Goal: Task Accomplishment & Management: Use online tool/utility

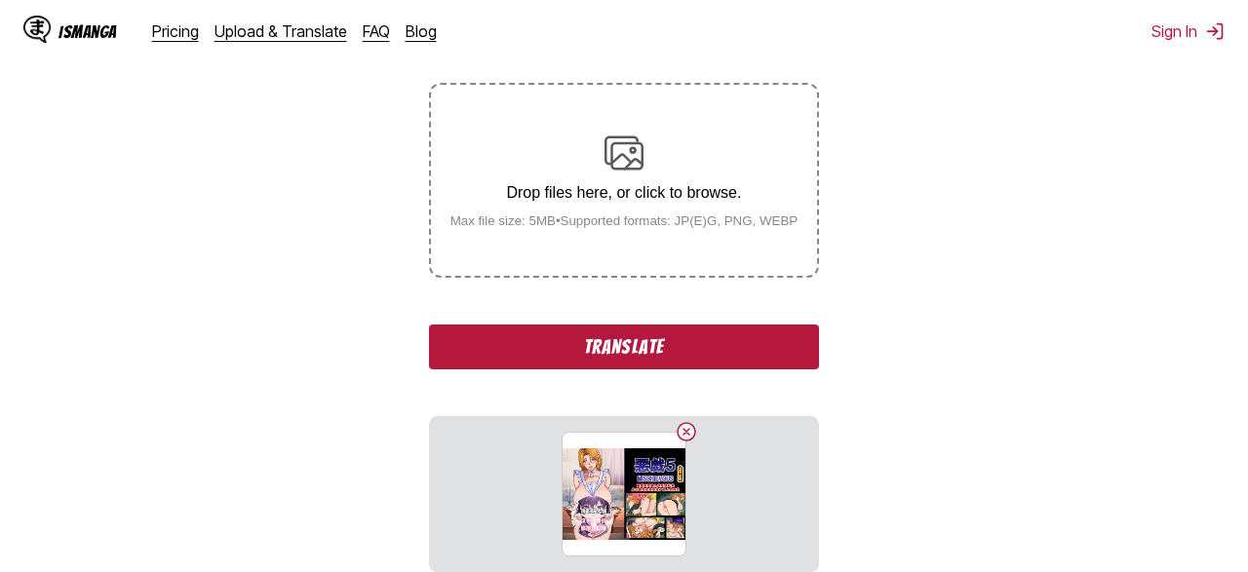
scroll to position [590, 0]
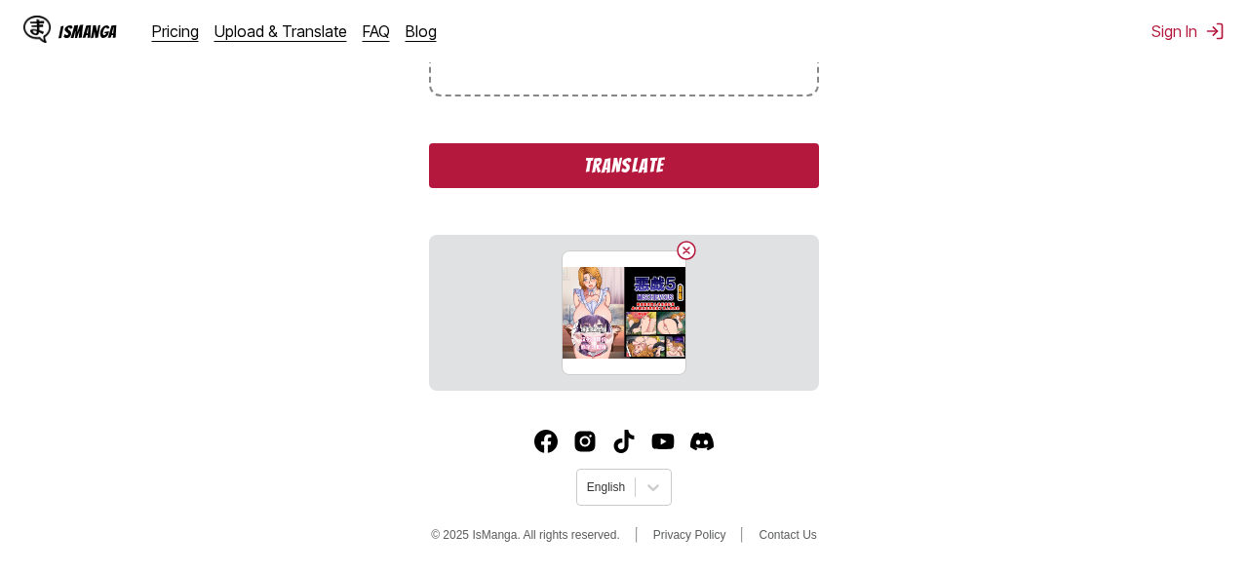
click at [567, 154] on button "Translate" at bounding box center [624, 165] width 390 height 45
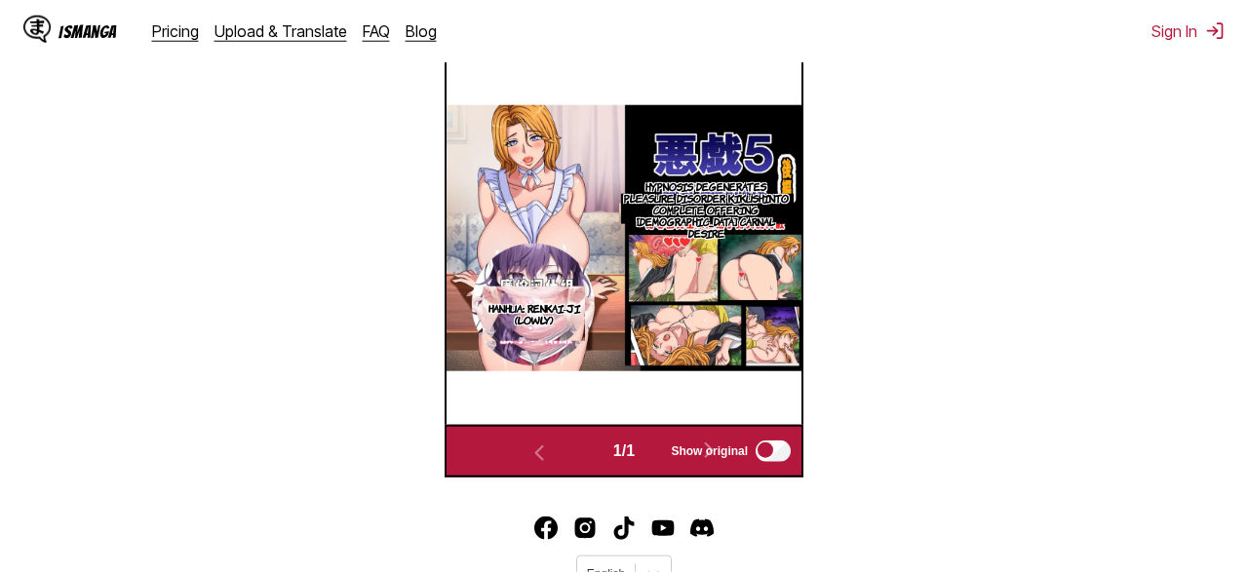
scroll to position [666, 0]
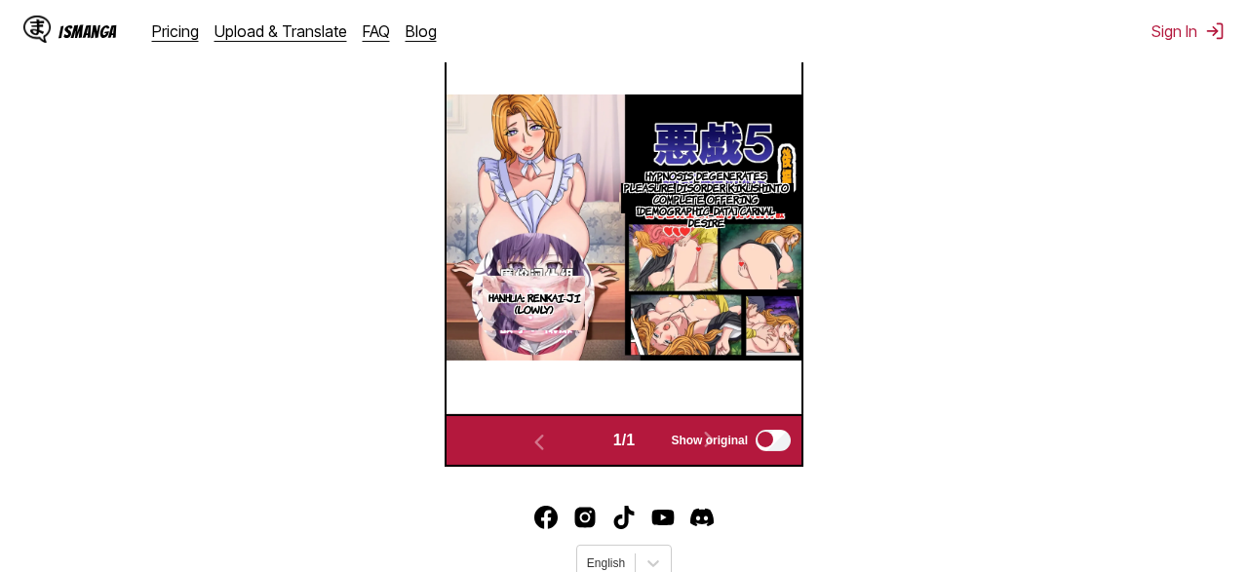
click at [480, 26] on img "button" at bounding box center [471, 14] width 23 height 23
click at [477, 79] on small "Available for premium users only" at bounding box center [503, 59] width 83 height 99
click at [919, 229] on section "From Japanese To English Drop files here, or click to browse. Max file size: 5M…" at bounding box center [624, 56] width 1216 height 822
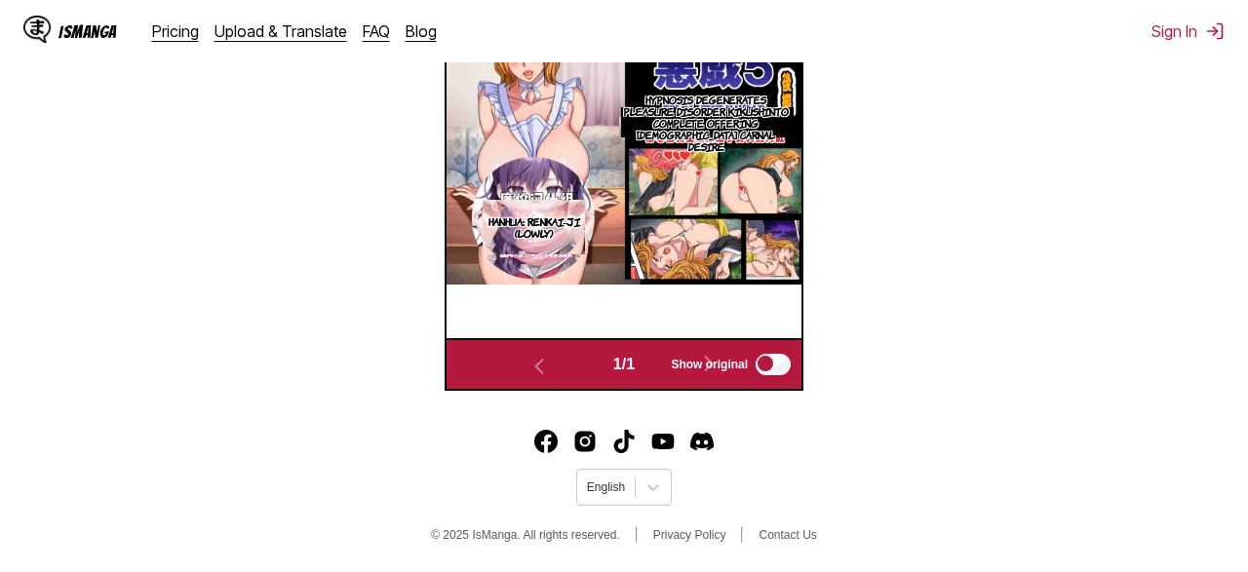
scroll to position [794, 0]
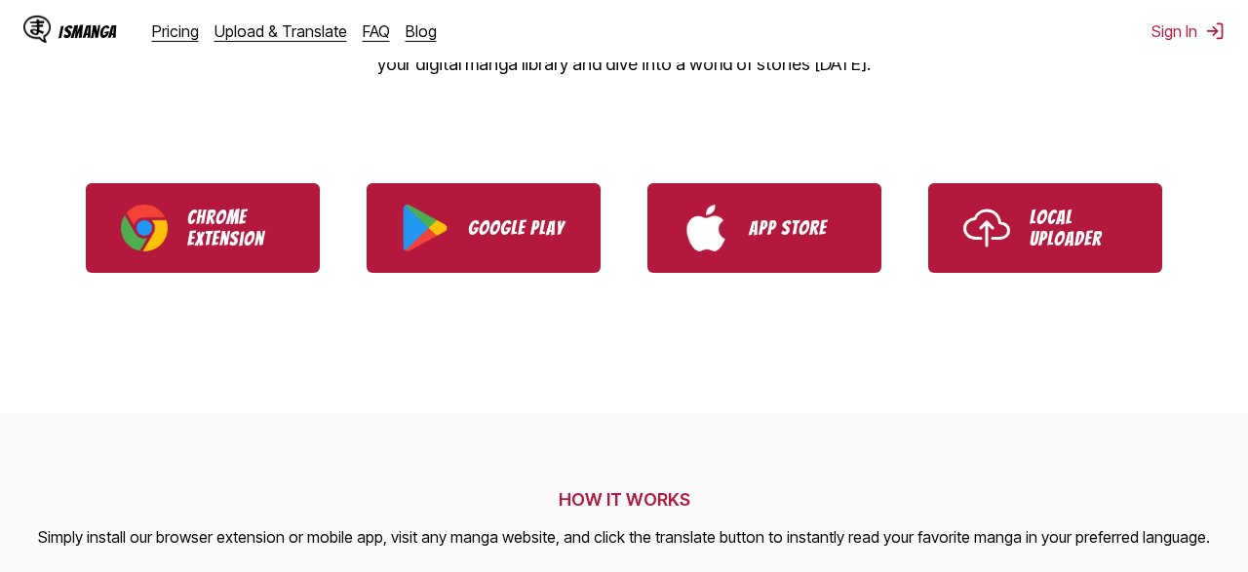
scroll to position [443, 0]
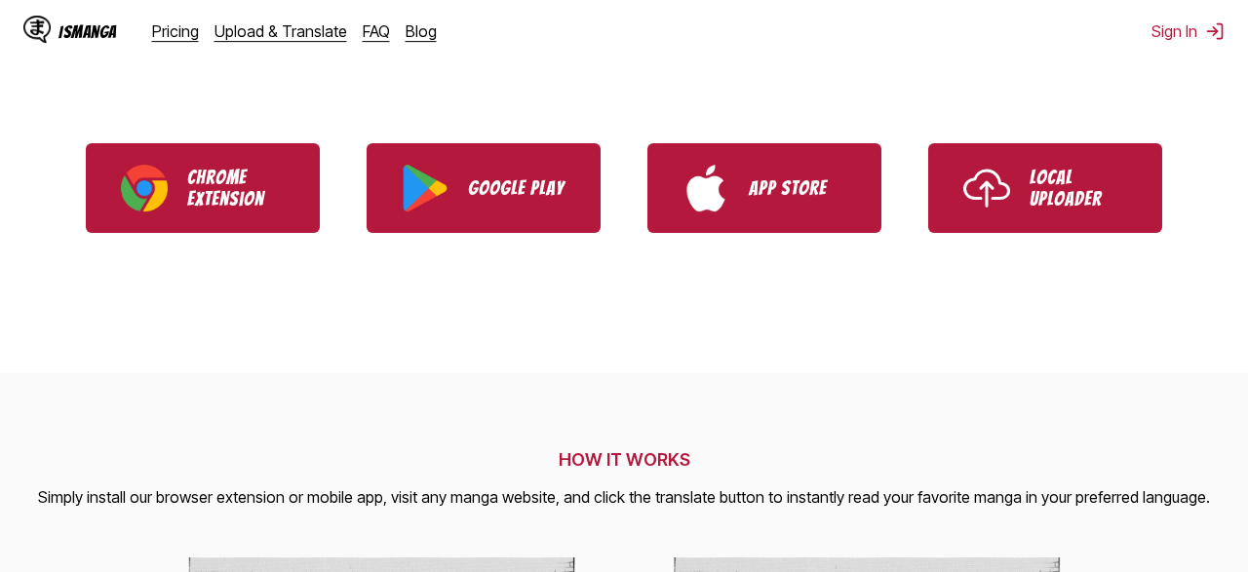
click at [989, 243] on ul "Chrome Extension Google Play App Store Local Uploader" at bounding box center [624, 188] width 1248 height 136
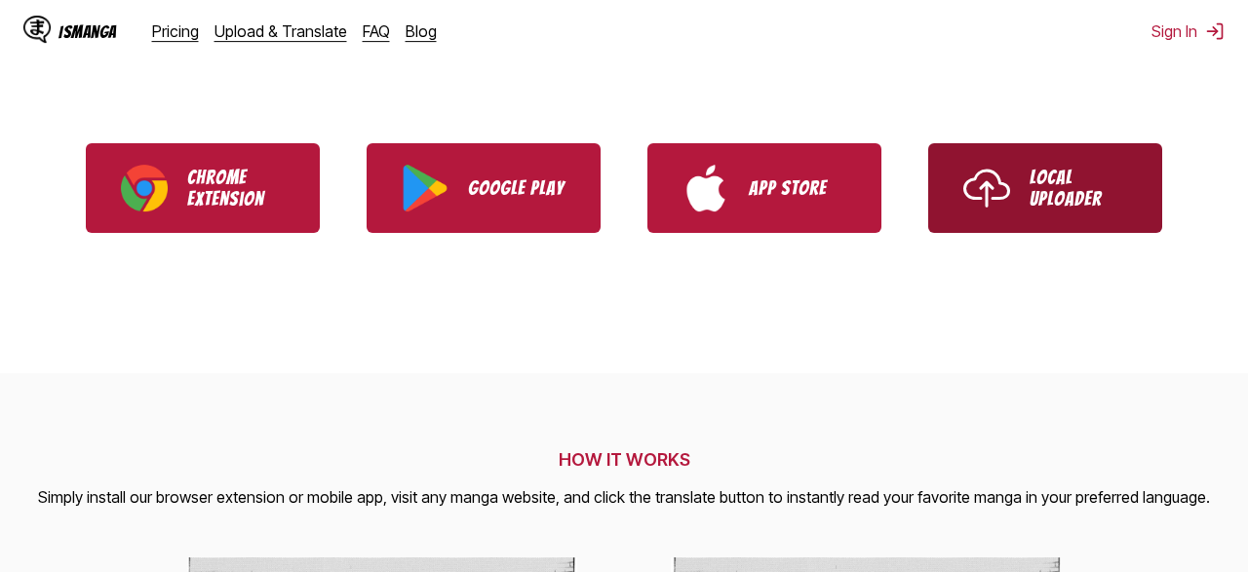
click at [1004, 159] on link "Local Uploader" at bounding box center [1045, 188] width 234 height 90
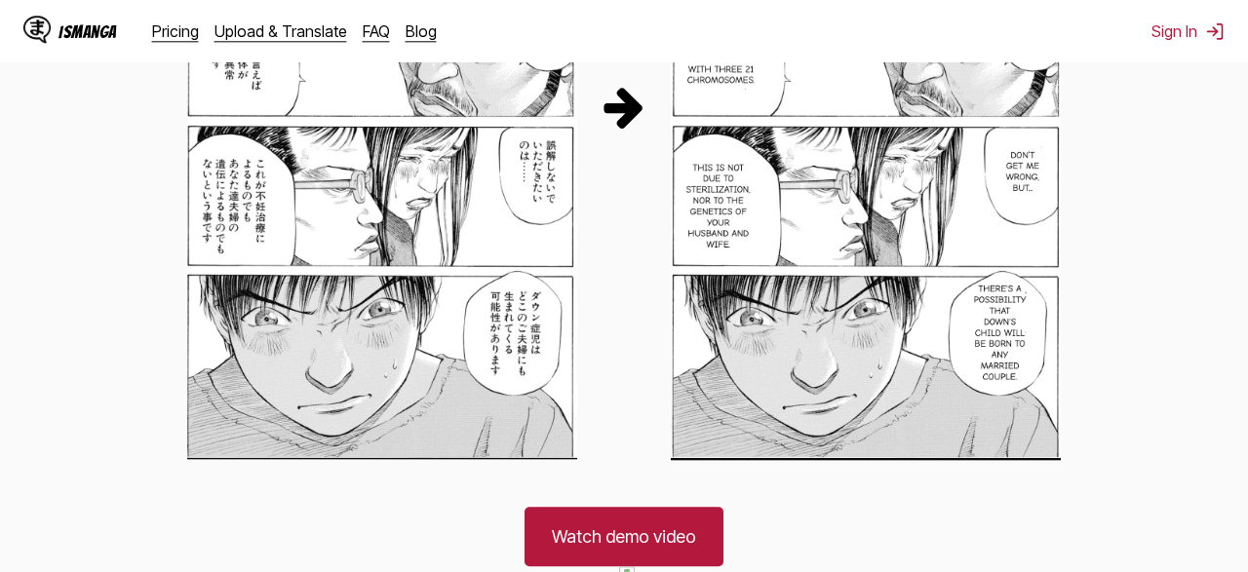
scroll to position [1375, 0]
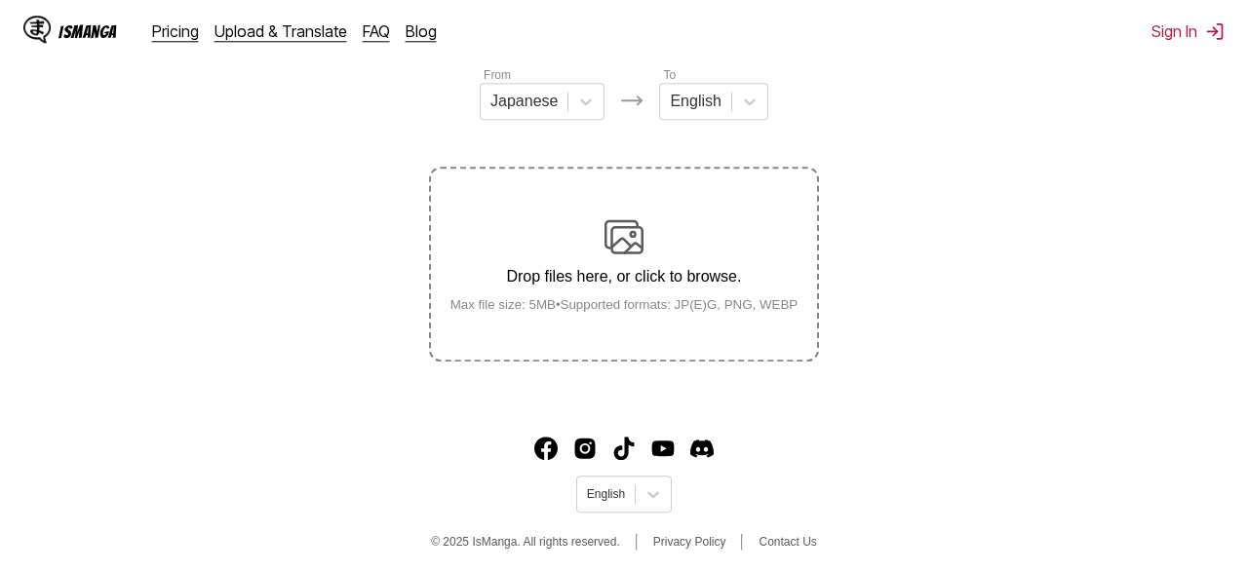
scroll to position [259, 0]
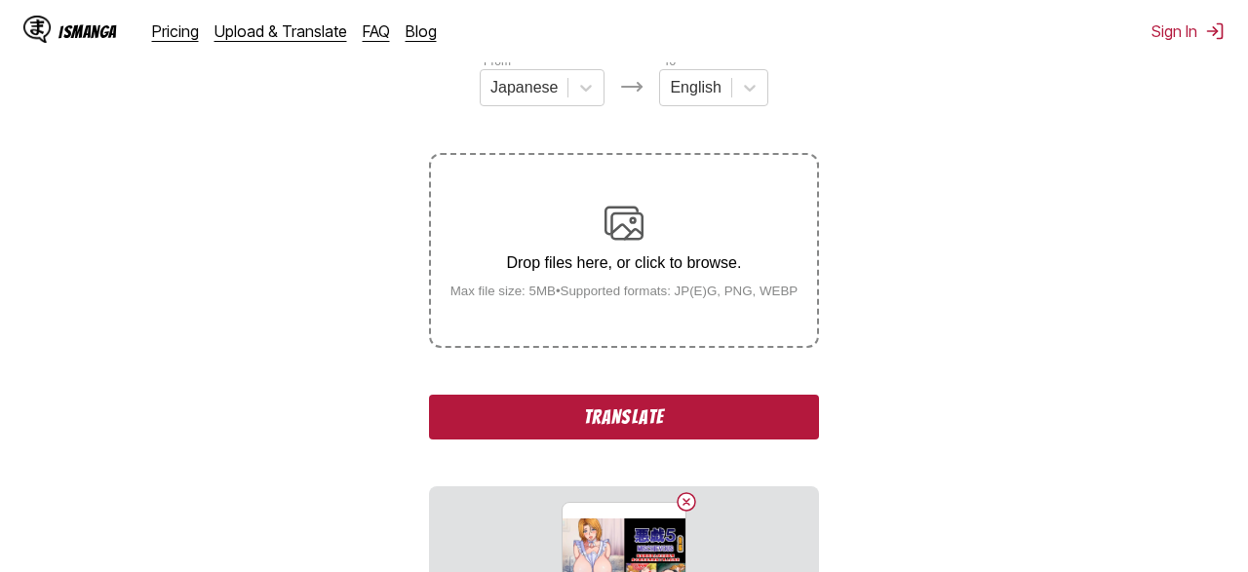
click at [635, 440] on button "Translate" at bounding box center [624, 417] width 390 height 45
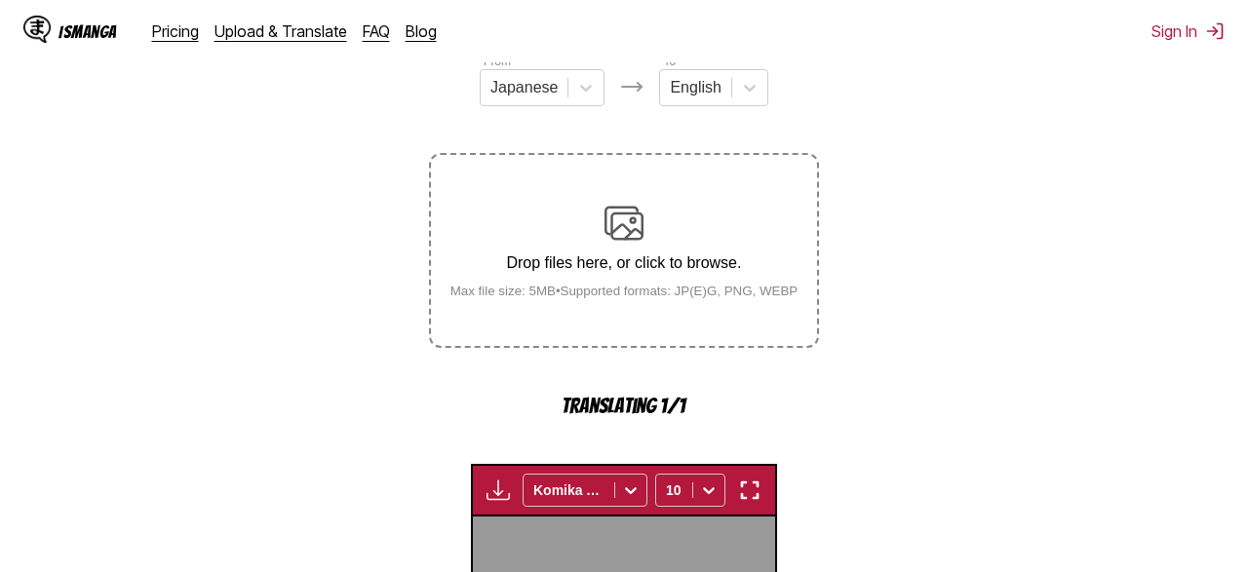
scroll to position [741, 0]
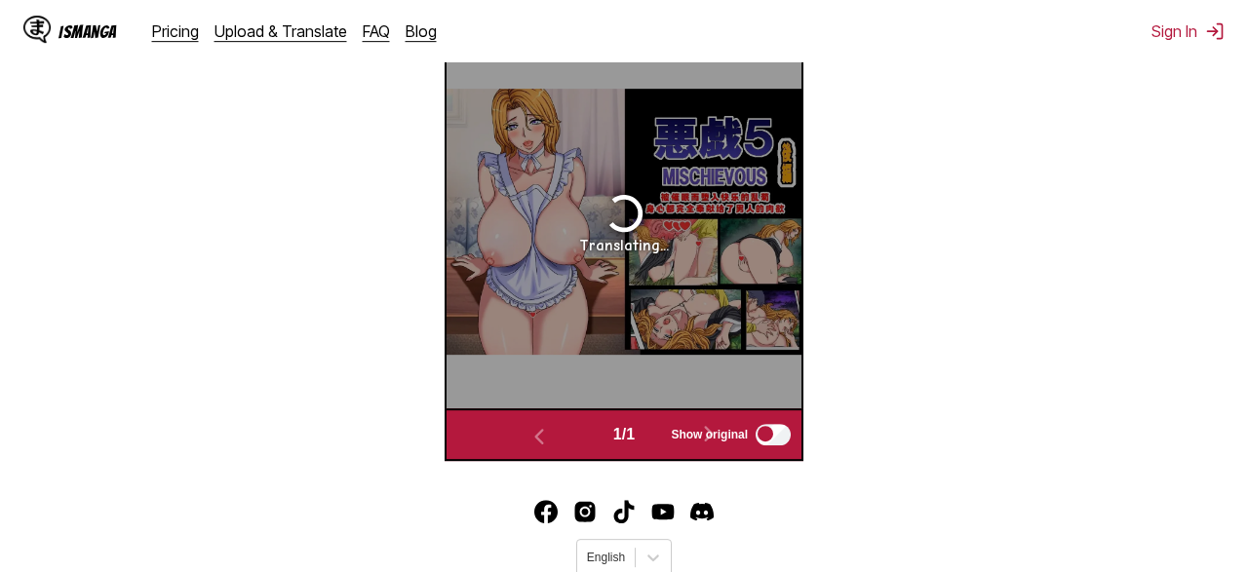
click at [714, 19] on icon at bounding box center [708, 8] width 19 height 19
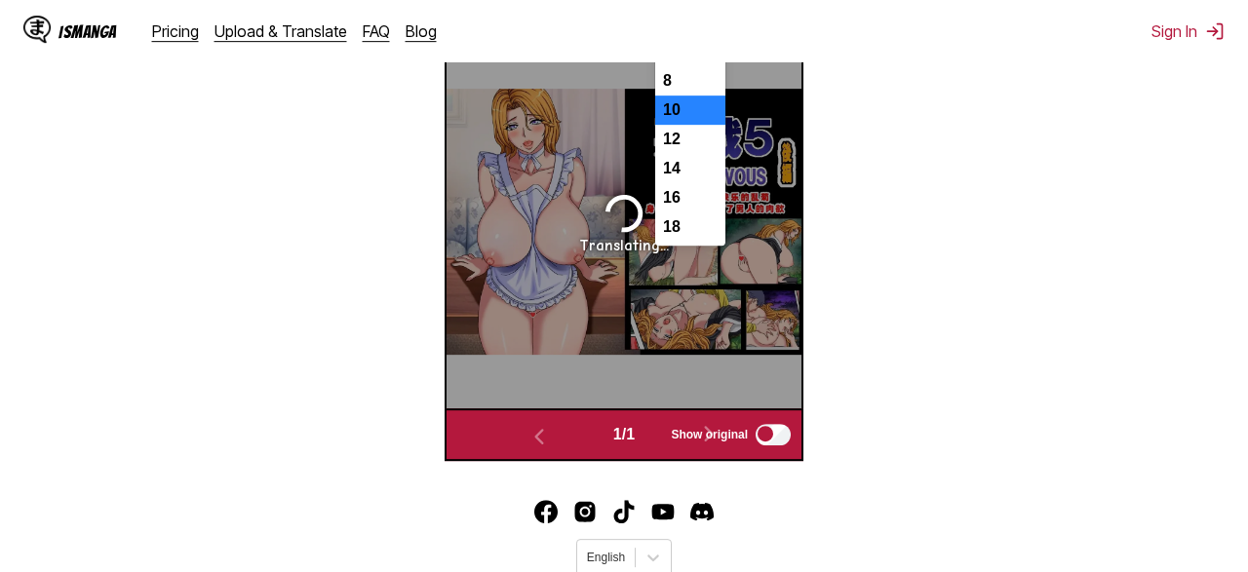
click at [714, 19] on icon at bounding box center [708, 8] width 19 height 19
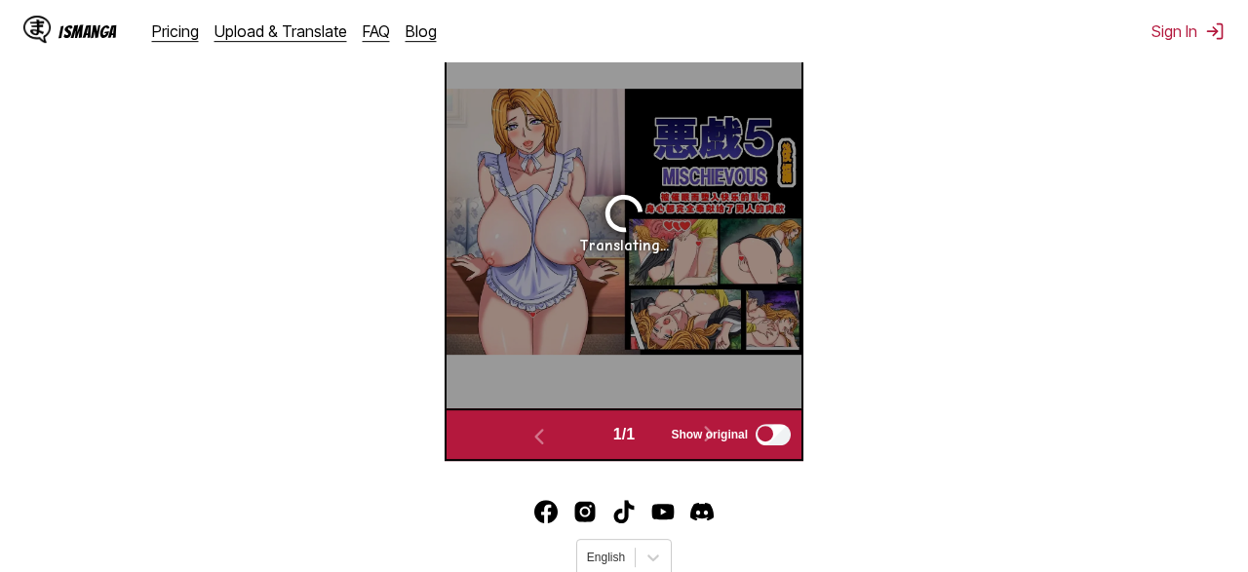
scroll to position [663, 0]
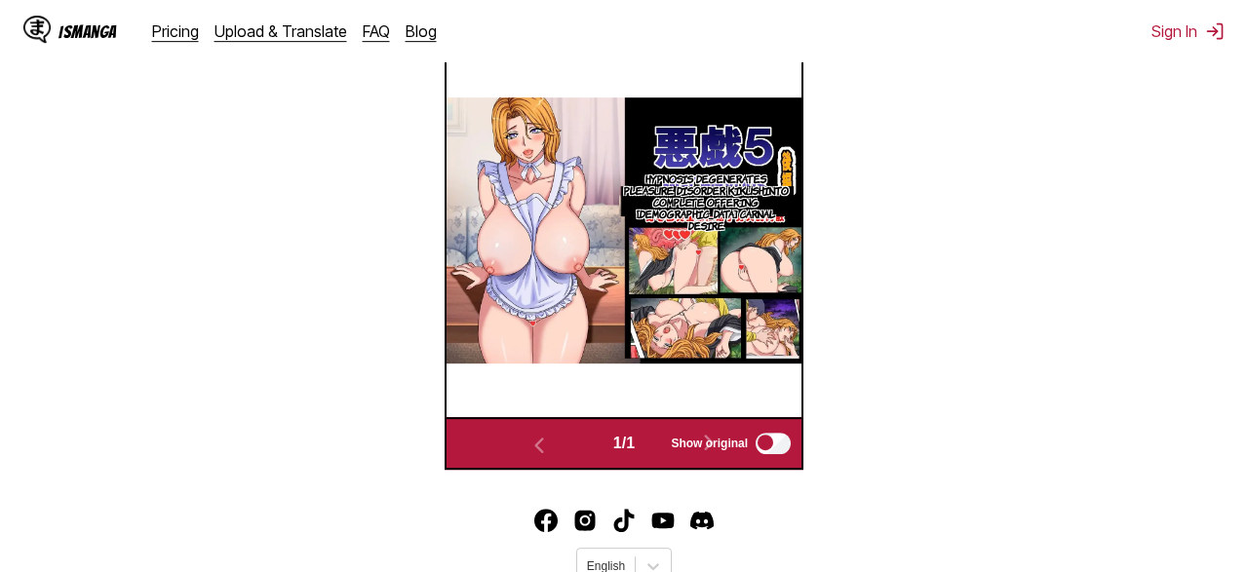
click at [465, 29] on img "button" at bounding box center [471, 17] width 23 height 23
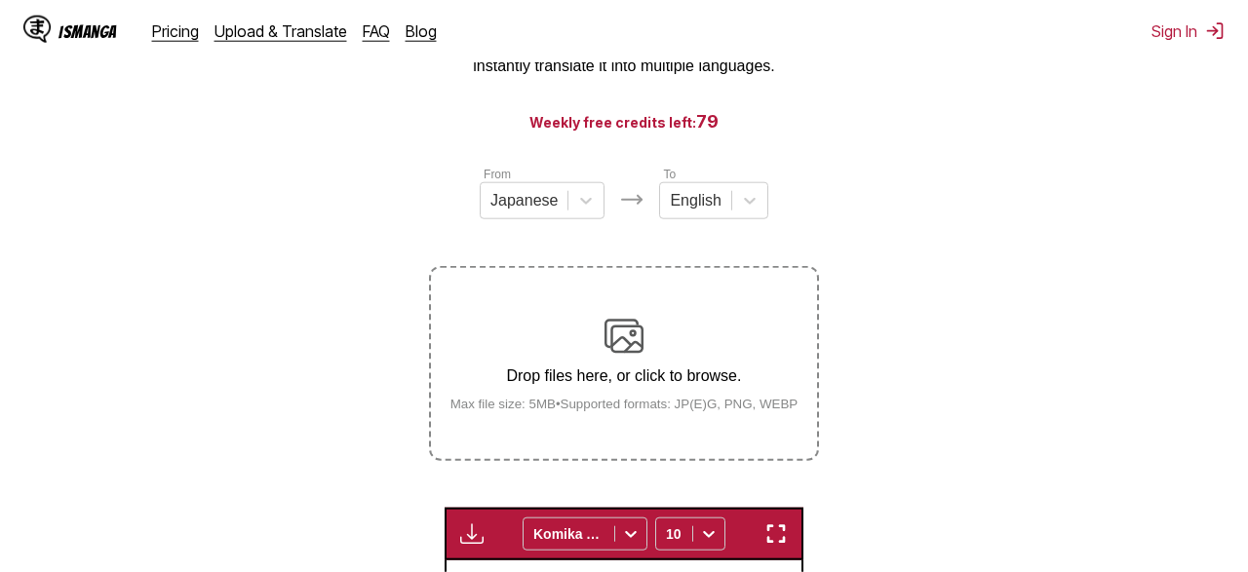
scroll to position [0, 0]
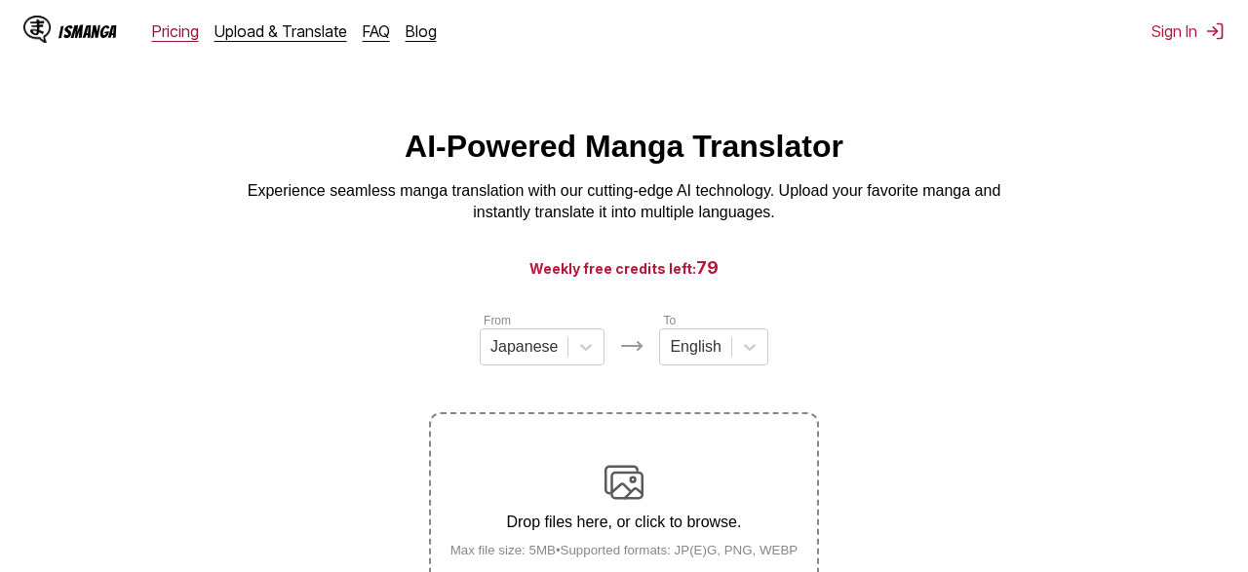
click at [169, 26] on link "Pricing" at bounding box center [175, 30] width 47 height 19
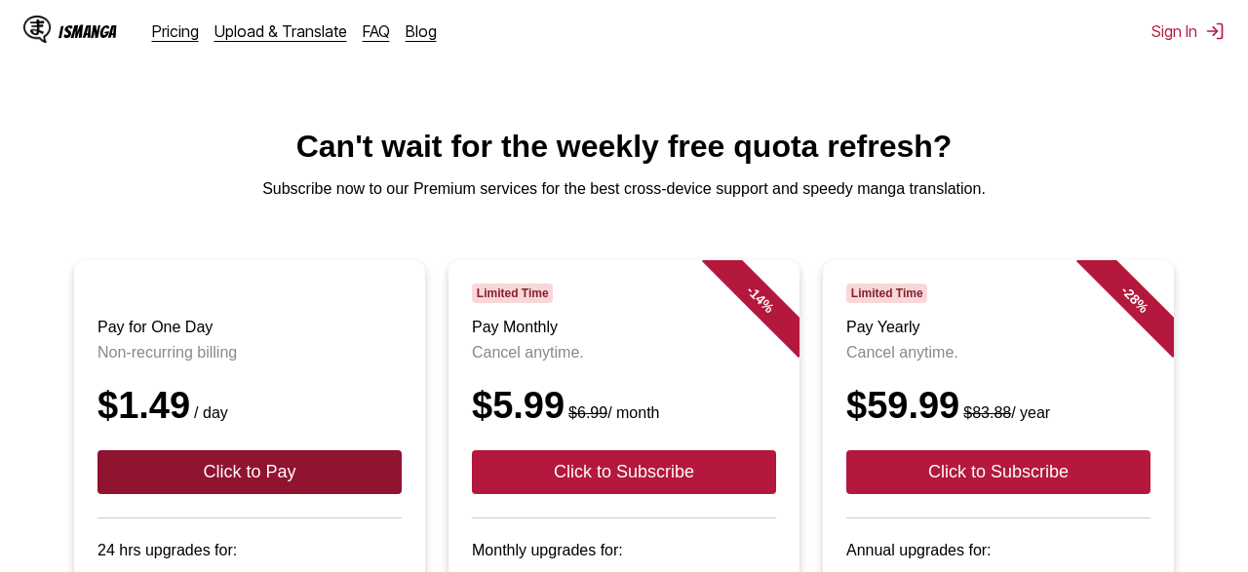
click at [328, 494] on button "Click to Pay" at bounding box center [249, 472] width 304 height 44
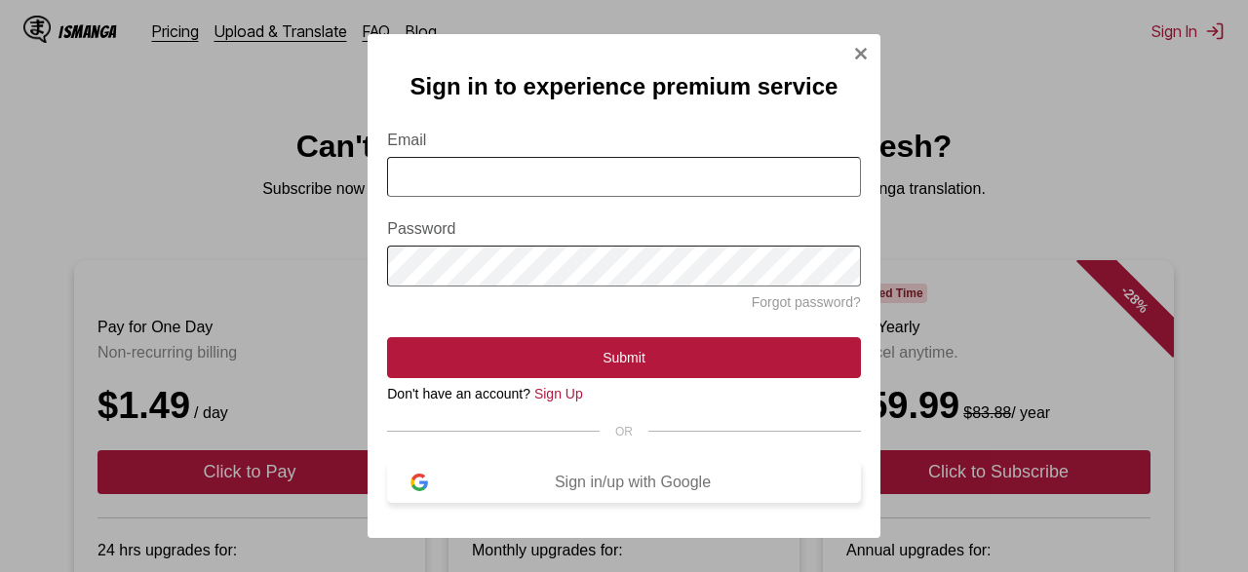
click at [430, 503] on button "Sign in/up with Google" at bounding box center [624, 482] width 474 height 41
click at [432, 491] on div "Sign in/up with Google" at bounding box center [632, 483] width 409 height 18
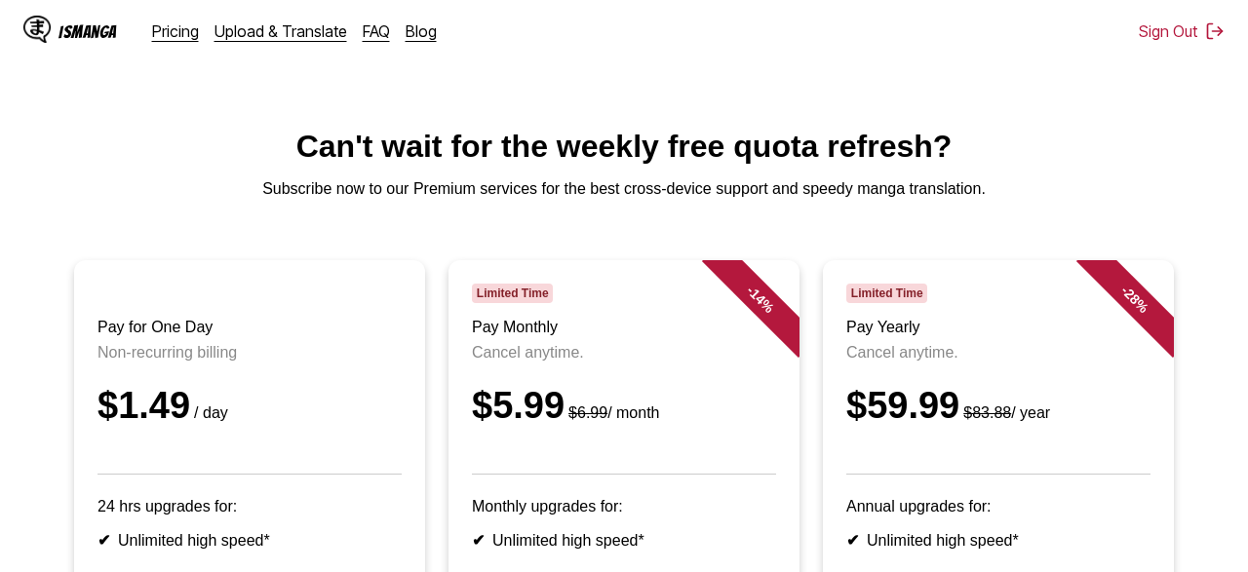
click at [313, 336] on h3 "Pay for One Day" at bounding box center [249, 328] width 304 height 18
click at [144, 427] on div "$1.49 / day" at bounding box center [249, 406] width 304 height 42
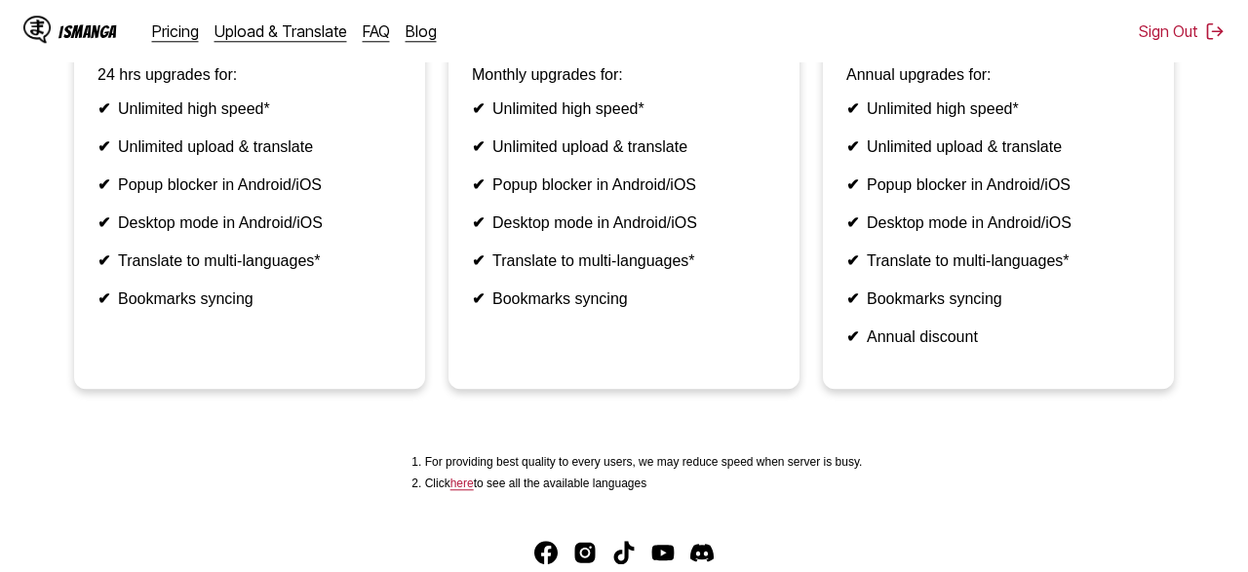
scroll to position [470, 0]
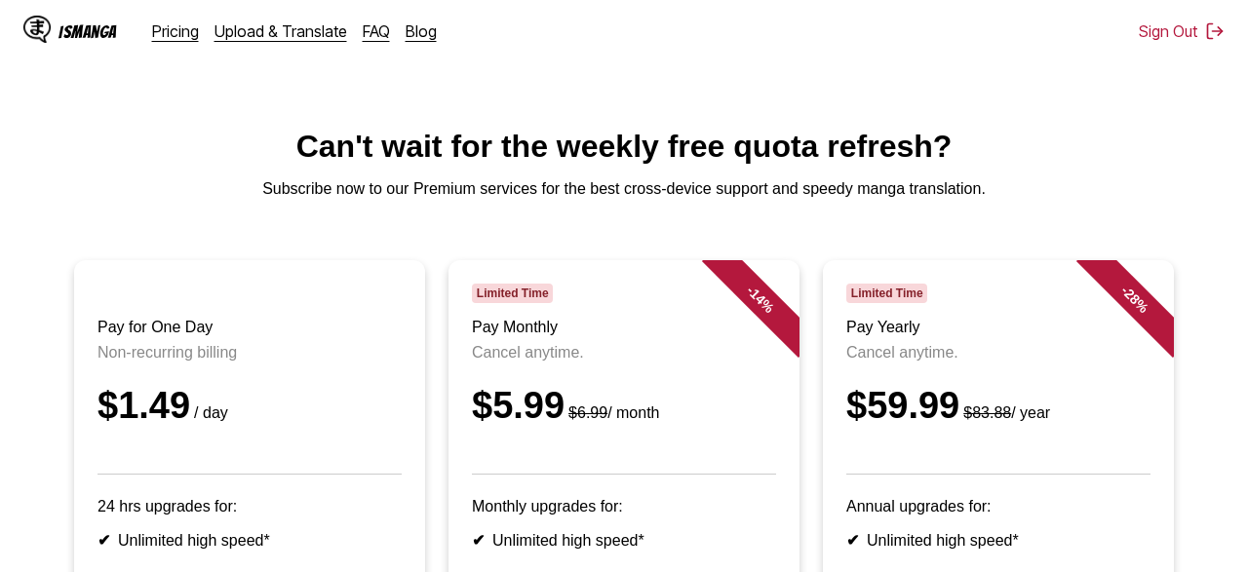
click at [204, 475] on header "Pay for One Day Non-recurring billing $1.49 / day" at bounding box center [249, 379] width 304 height 191
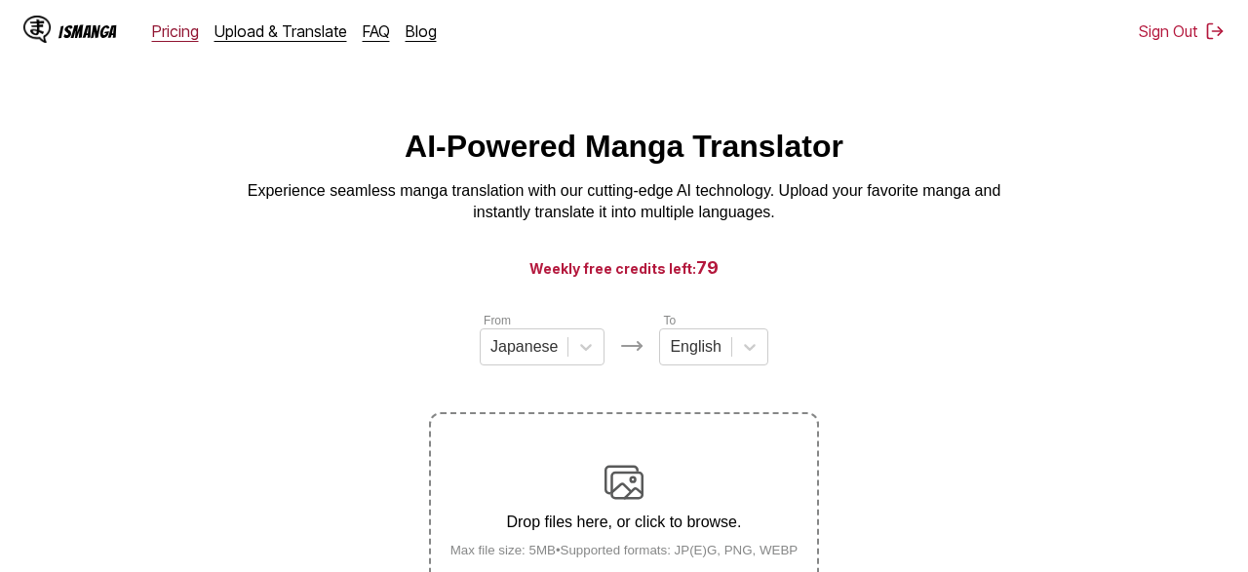
click at [195, 26] on link "Pricing" at bounding box center [175, 30] width 47 height 19
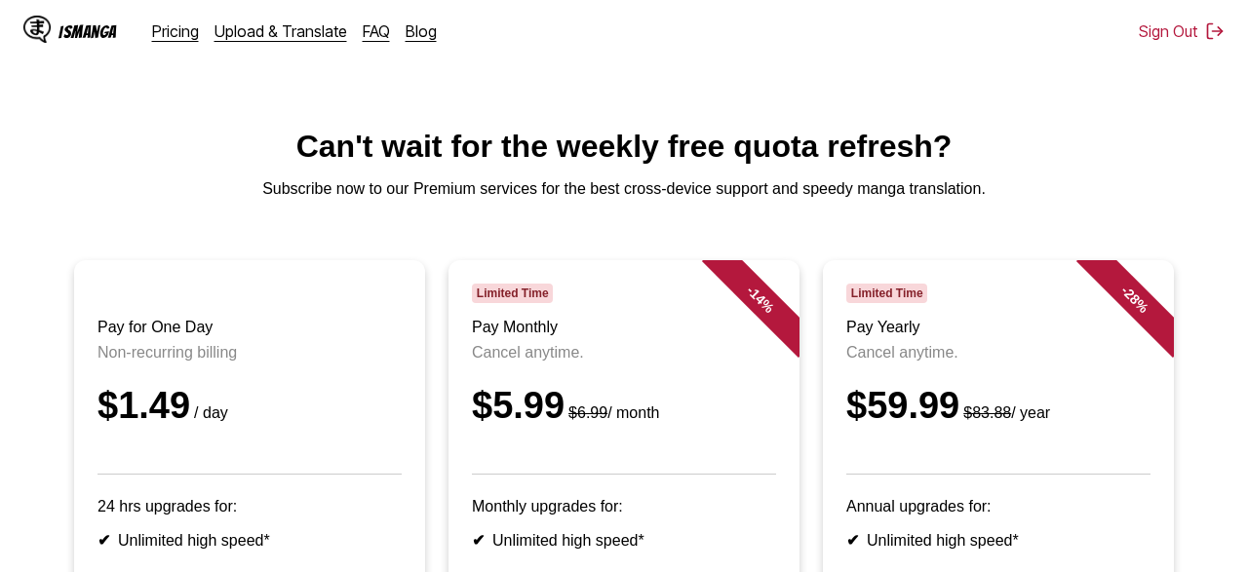
click at [266, 427] on div "$1.49 / day" at bounding box center [249, 406] width 304 height 42
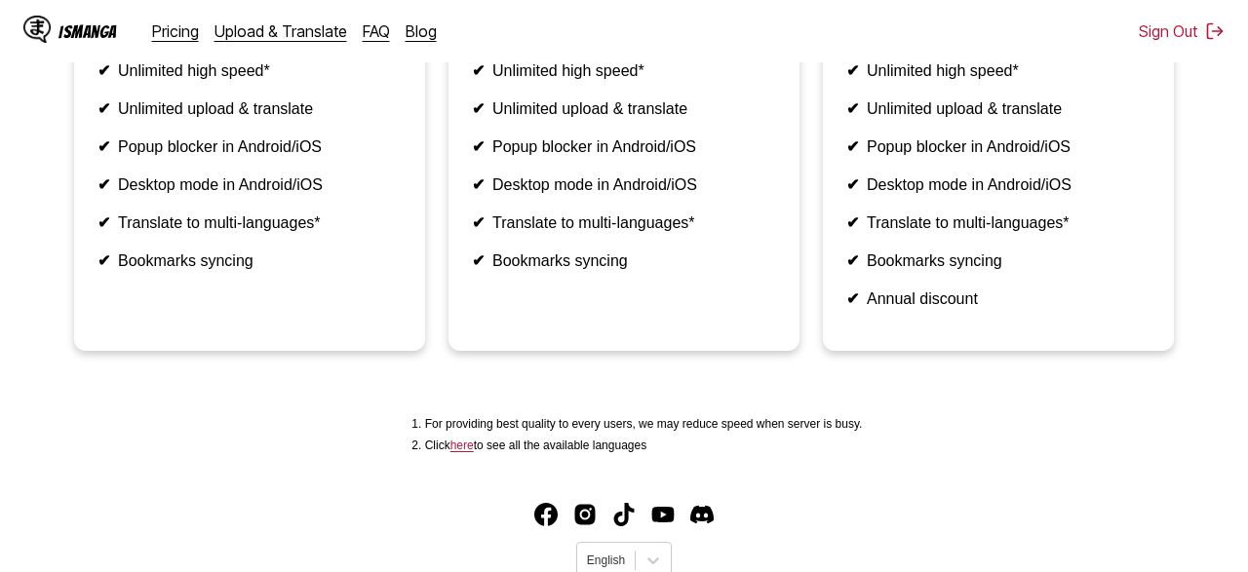
scroll to position [641, 0]
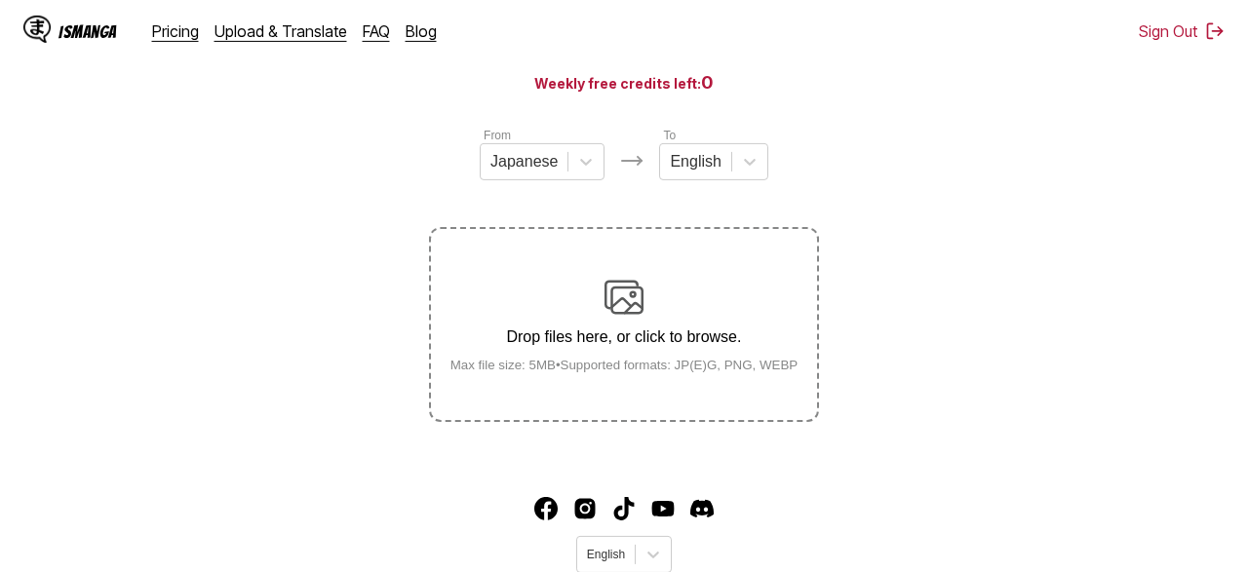
scroll to position [275, 0]
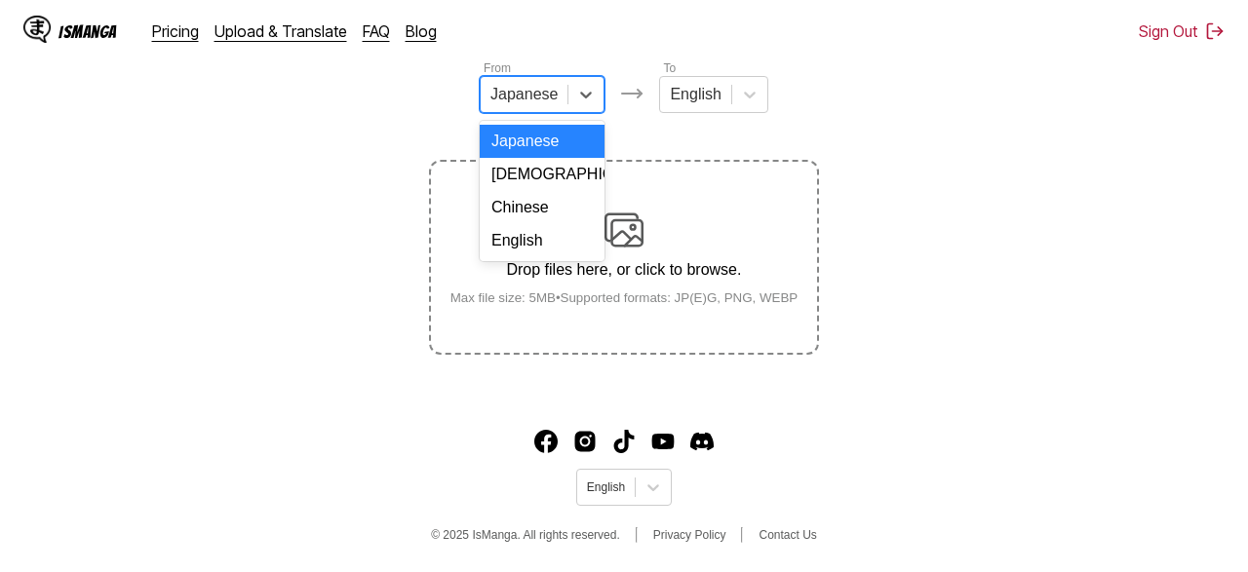
click at [557, 106] on div "Japanese" at bounding box center [523, 94] width 87 height 29
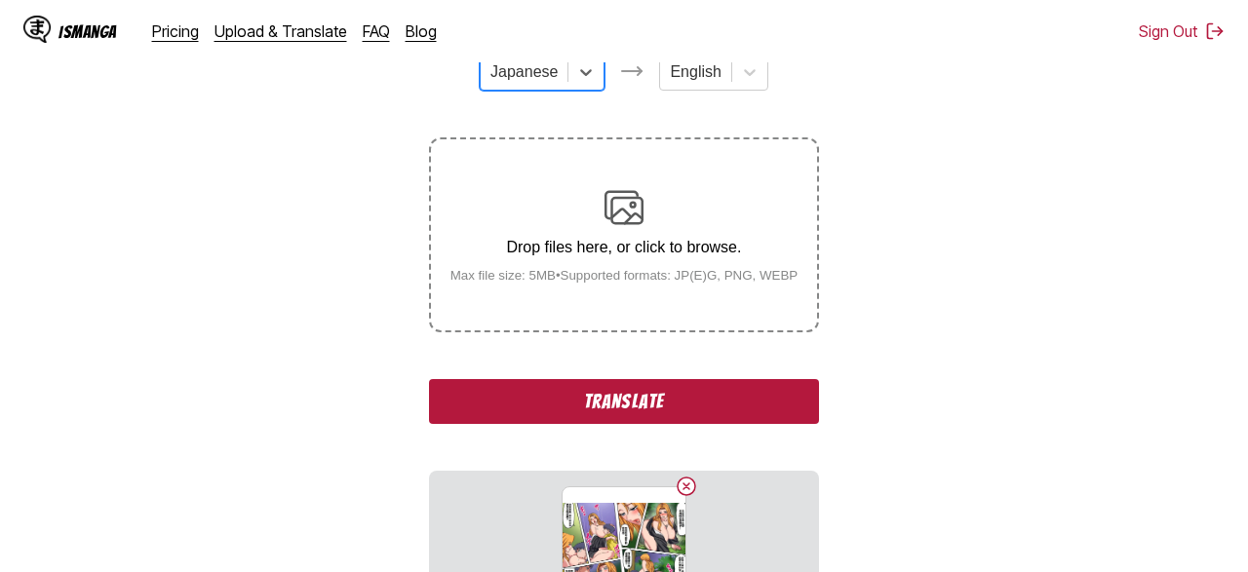
click at [684, 424] on button "Translate" at bounding box center [624, 401] width 390 height 45
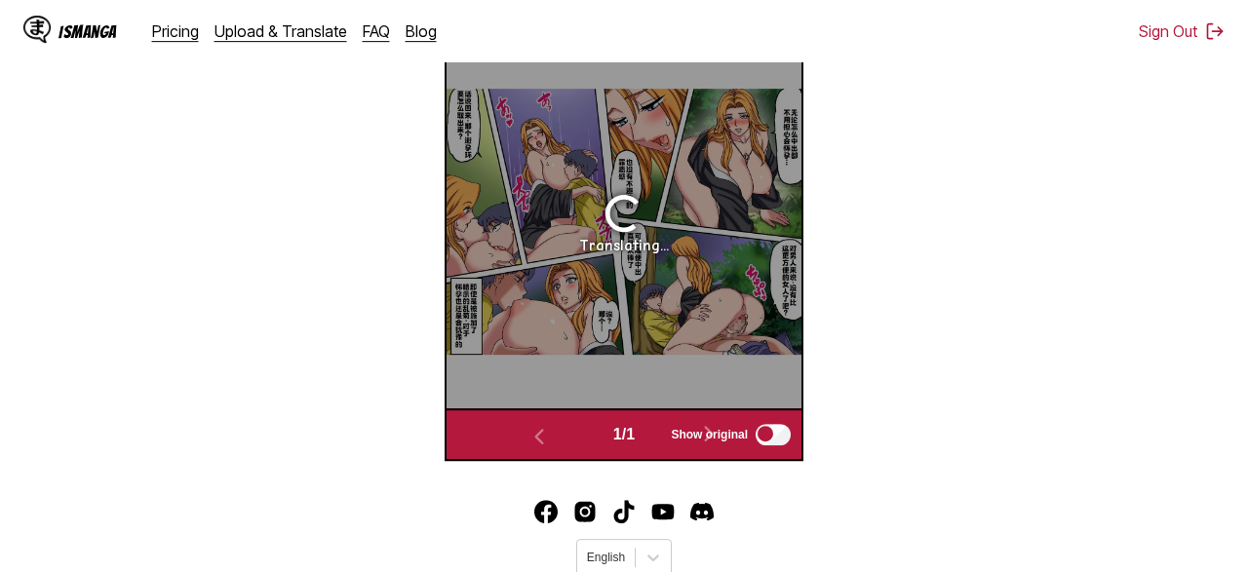
scroll to position [663, 0]
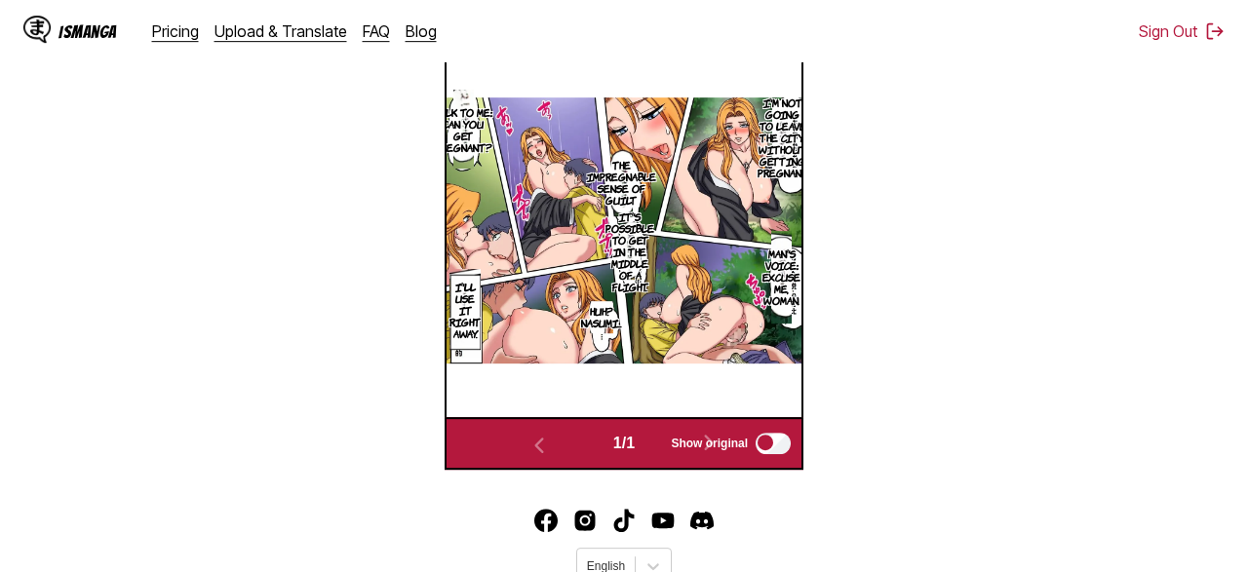
click at [767, 29] on img "button" at bounding box center [775, 17] width 23 height 23
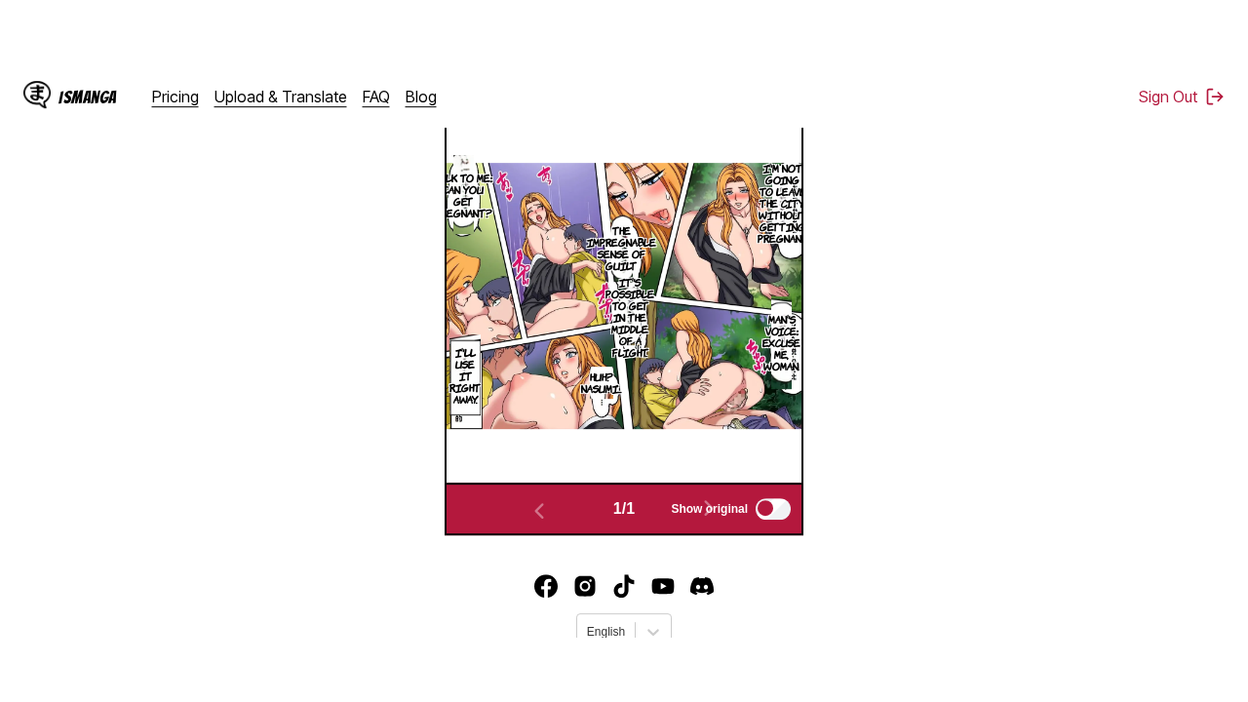
scroll to position [243, 0]
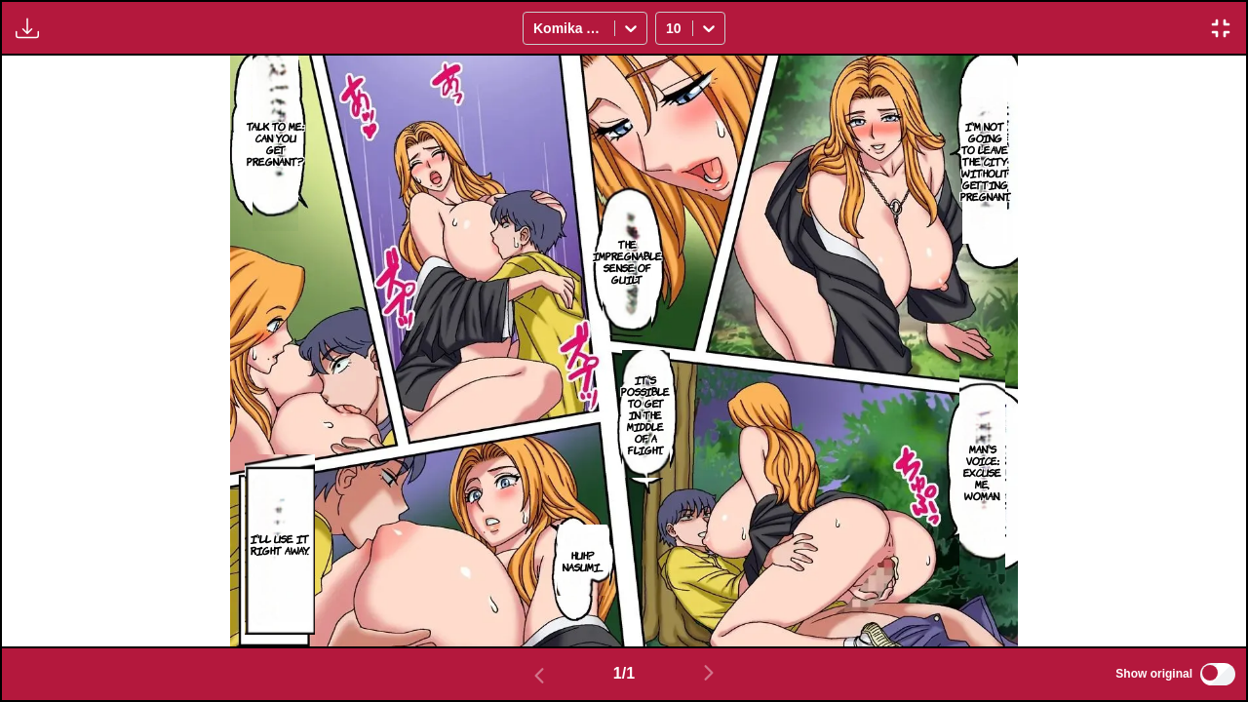
click at [24, 30] on img "button" at bounding box center [27, 28] width 23 height 23
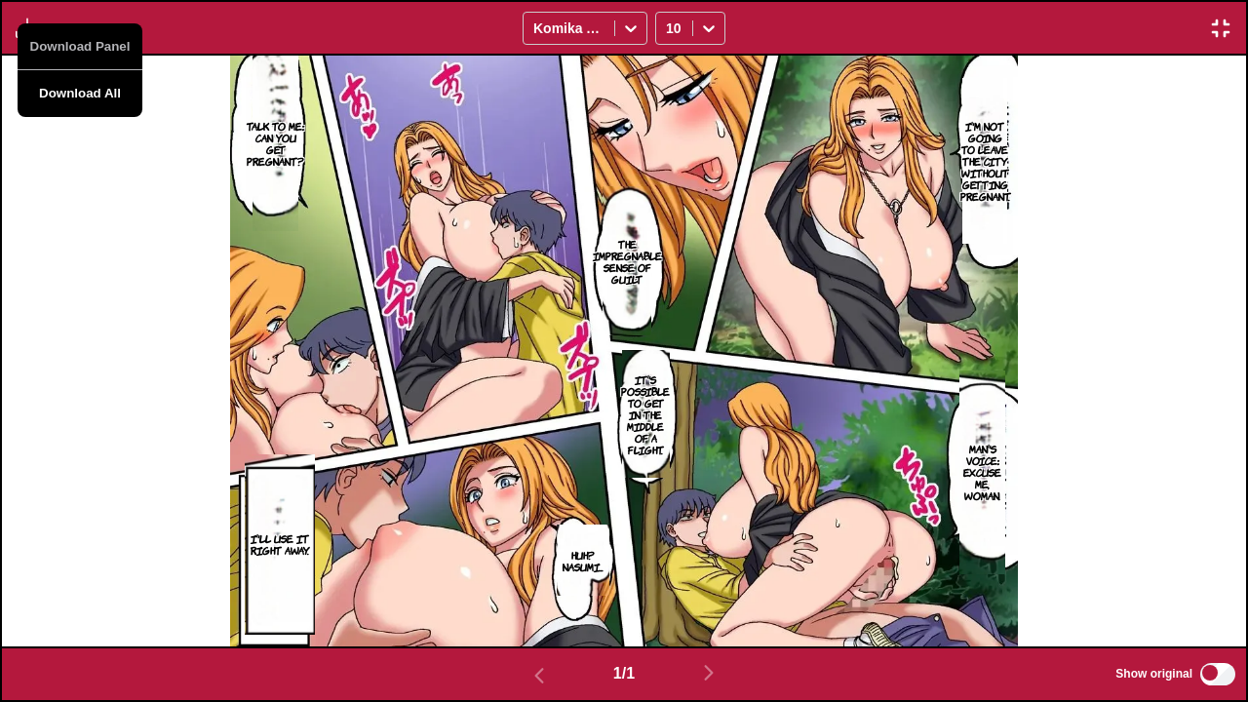
click at [100, 108] on button "Download All" at bounding box center [80, 93] width 125 height 47
click at [1235, 30] on button "button" at bounding box center [1220, 28] width 35 height 25
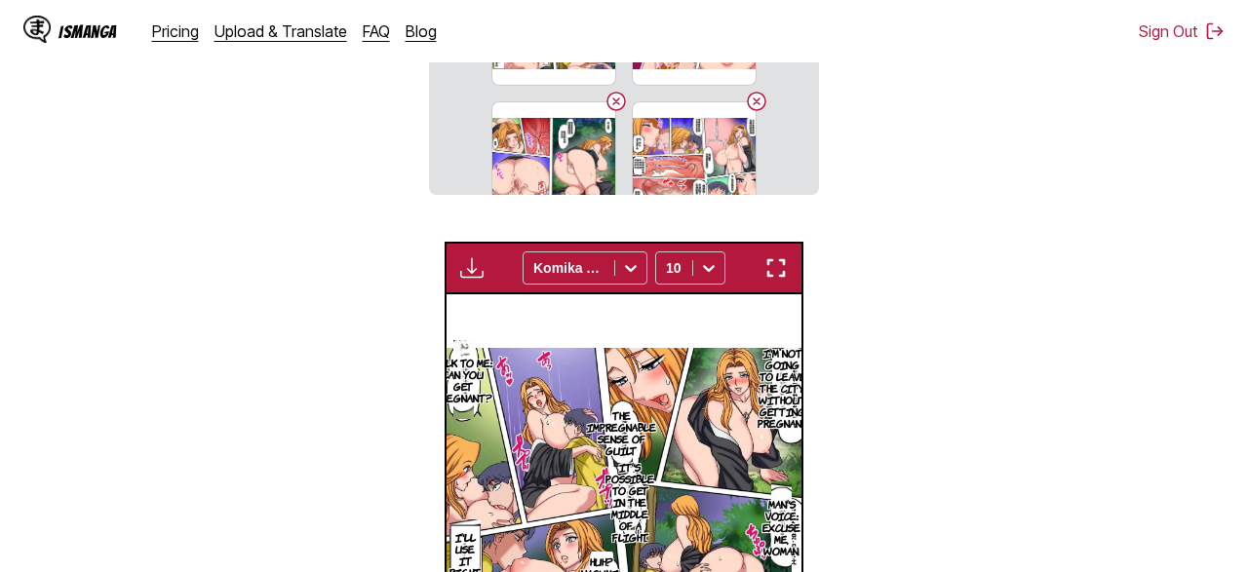
scroll to position [470, 0]
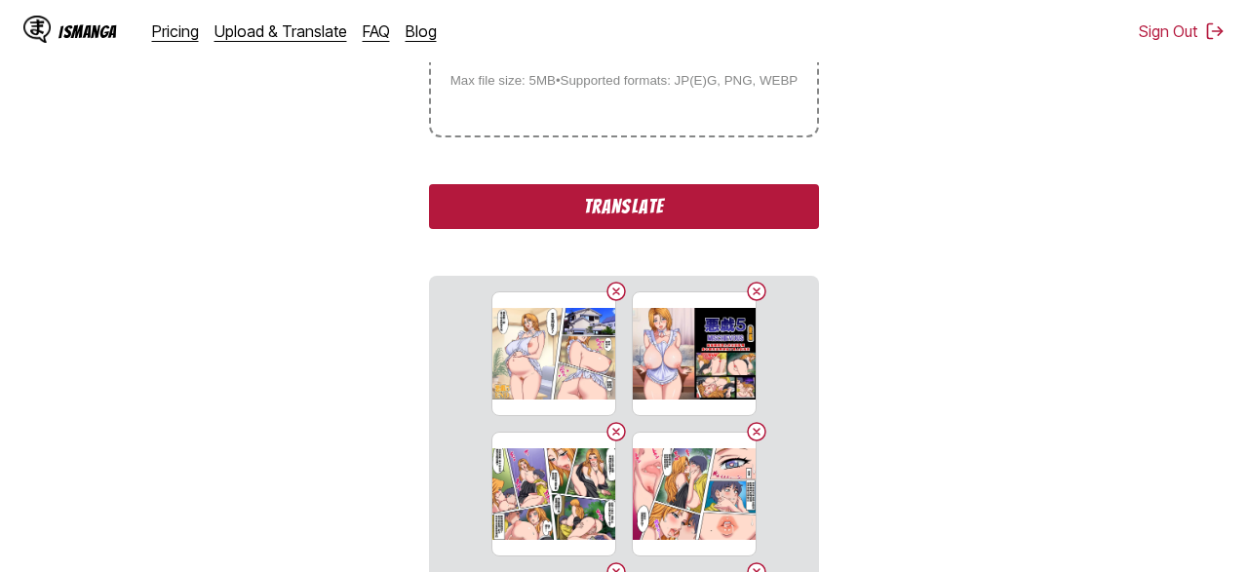
click at [638, 229] on button "Translate" at bounding box center [624, 206] width 390 height 45
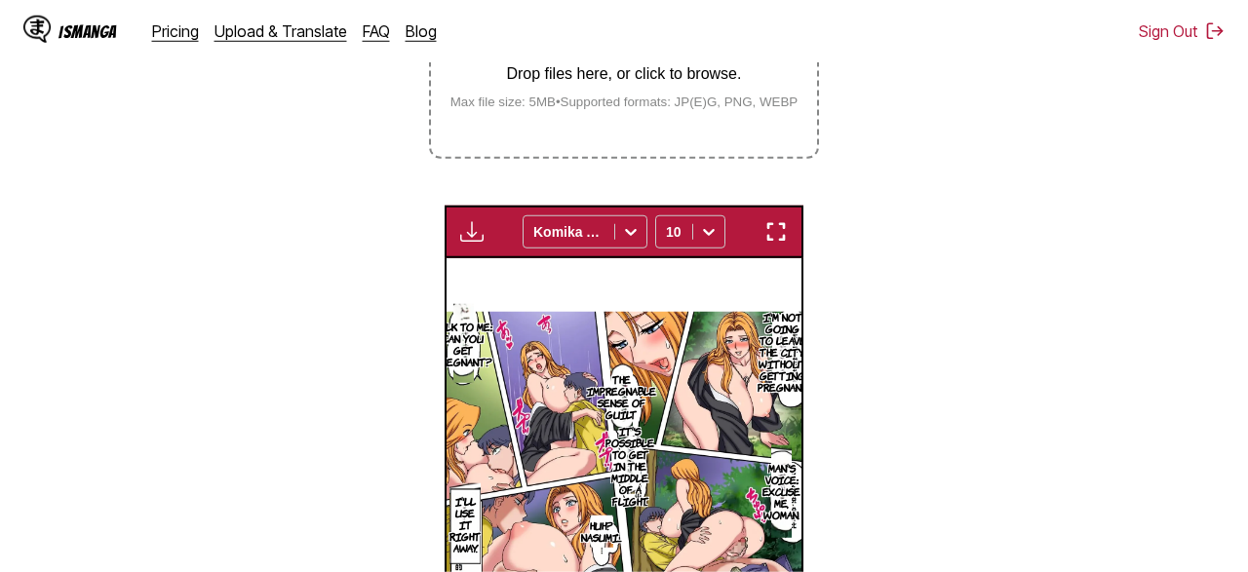
scroll to position [501, 0]
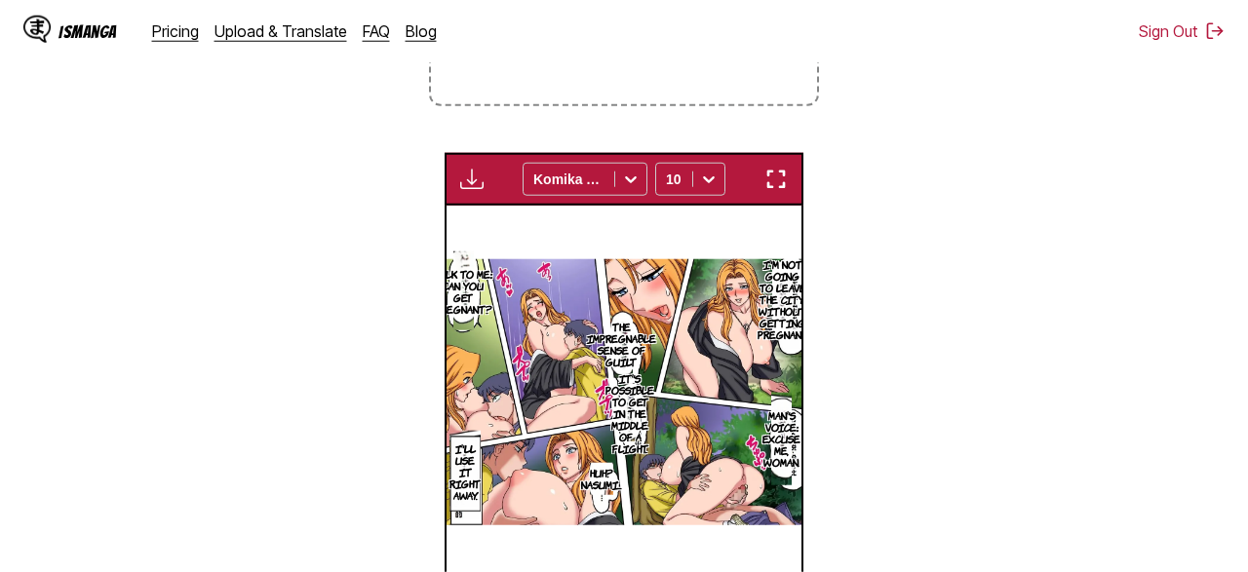
click at [477, 191] on img "button" at bounding box center [471, 179] width 23 height 23
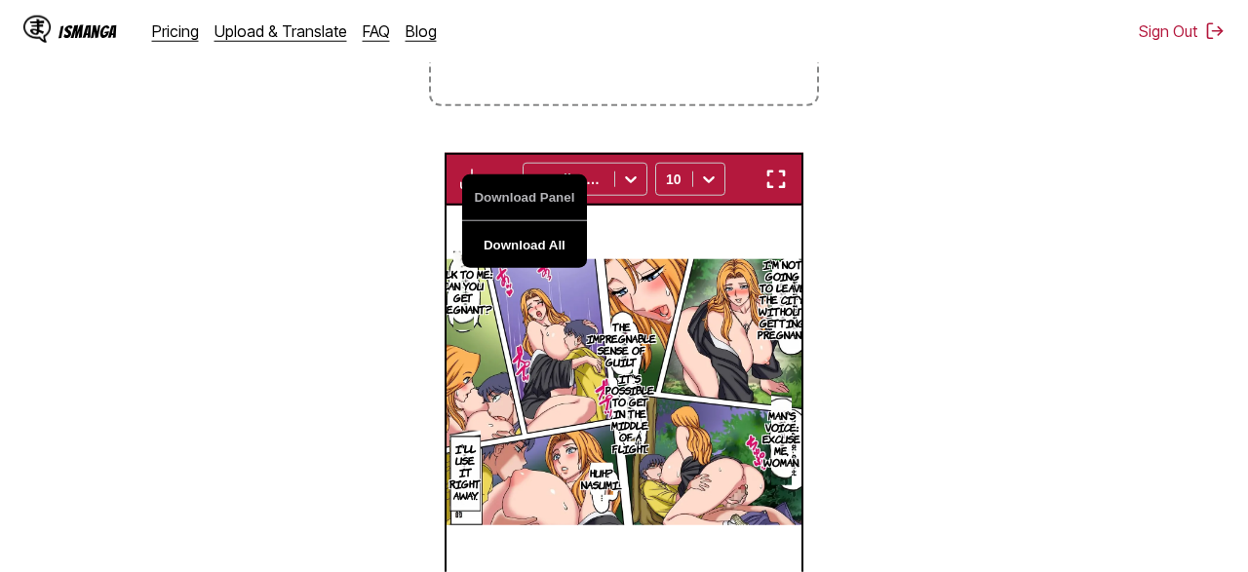
click at [508, 268] on button "Download All" at bounding box center [524, 244] width 125 height 47
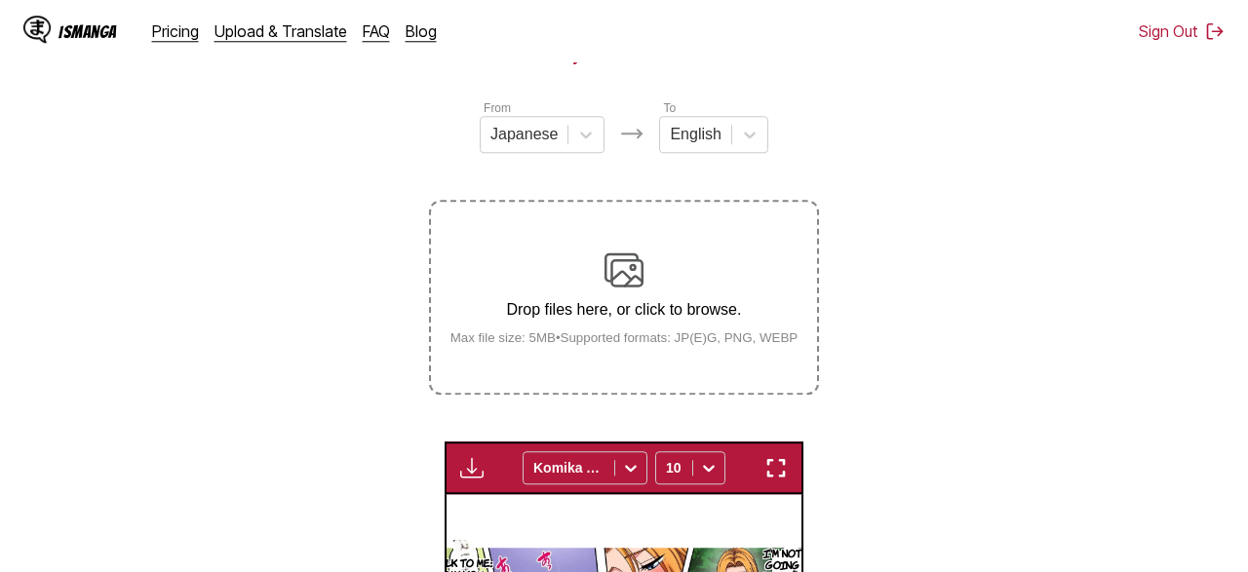
scroll to position [209, 0]
